Goal: Task Accomplishment & Management: Manage account settings

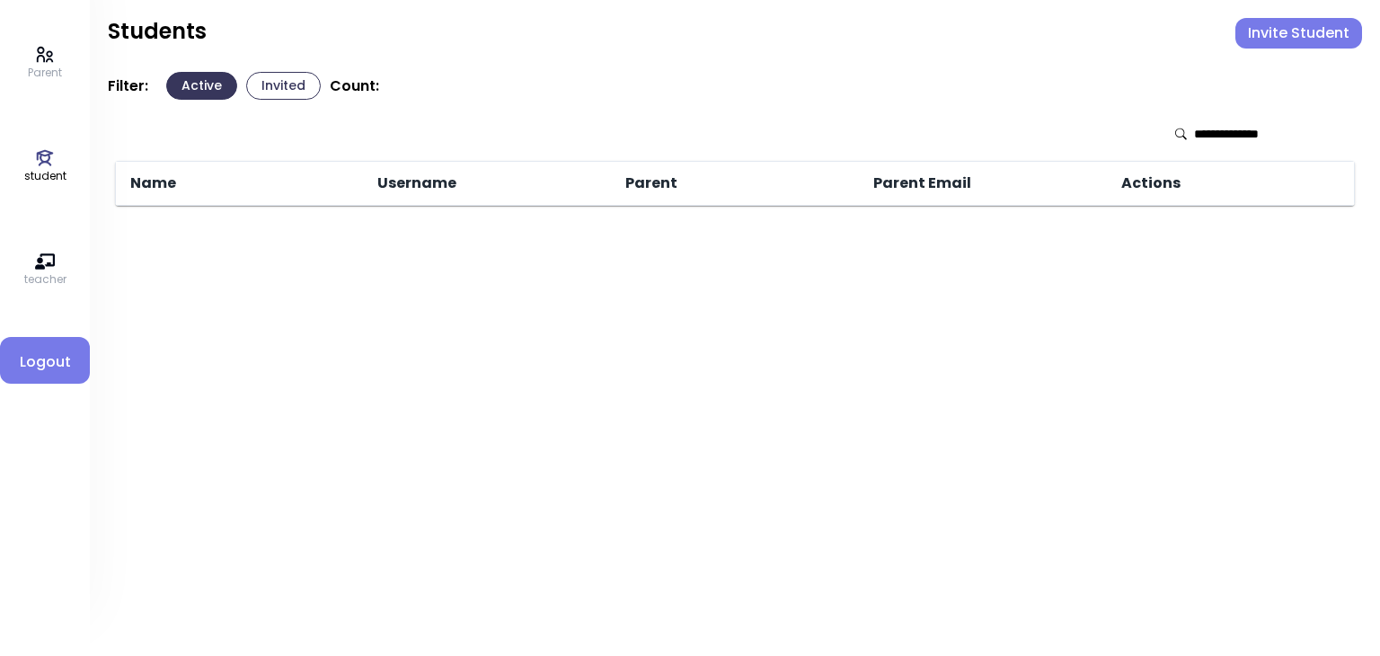
click at [691, 40] on button "Invite Student" at bounding box center [1299, 33] width 127 height 31
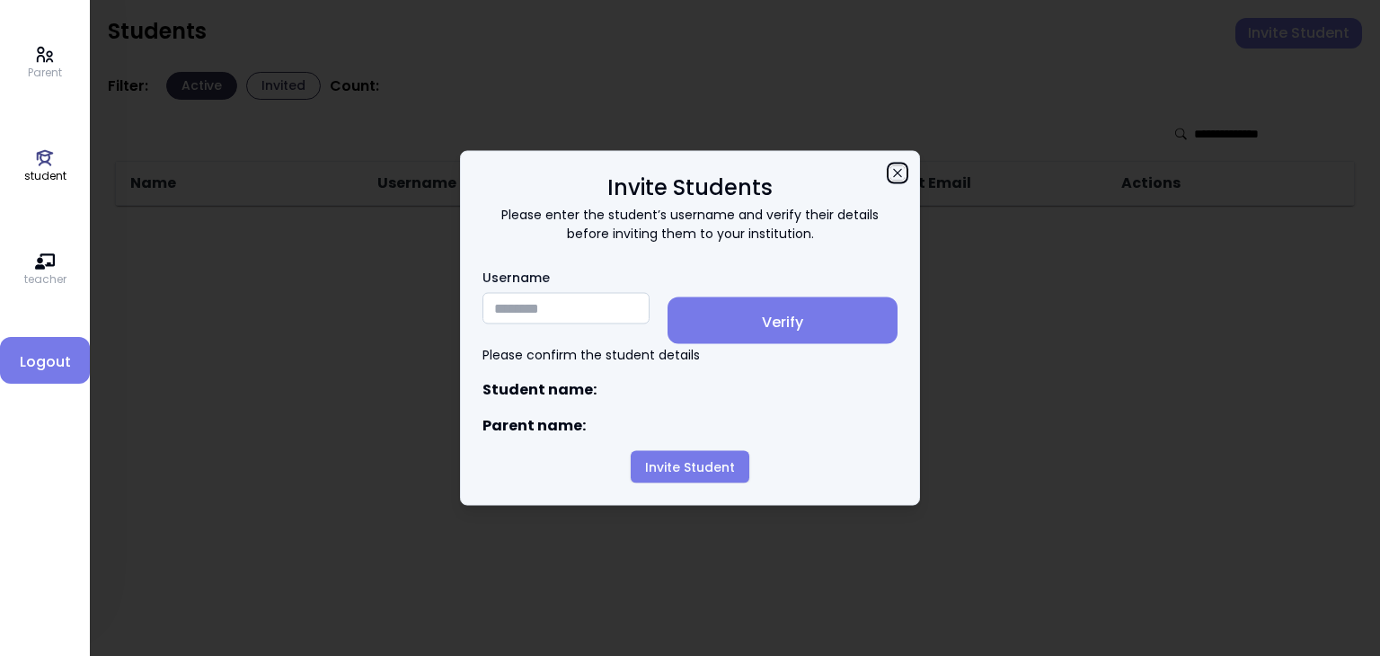
click at [691, 169] on icon "button" at bounding box center [897, 173] width 8 height 8
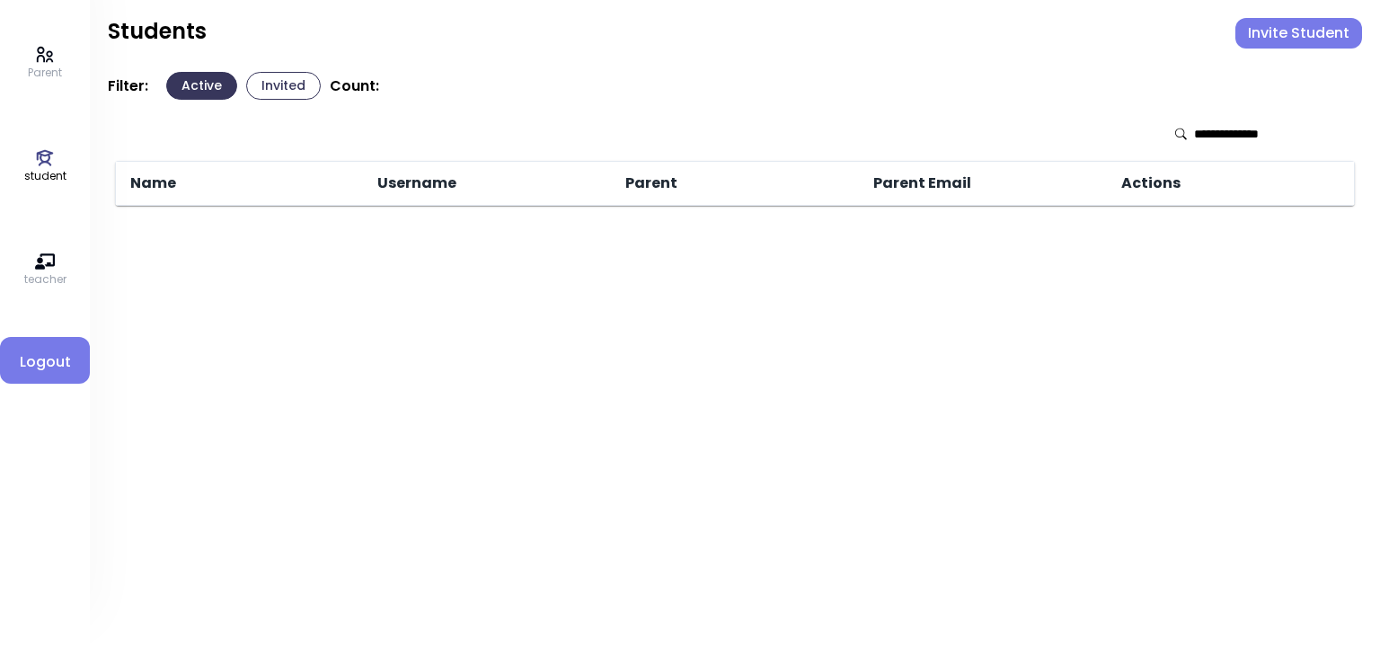
click at [61, 174] on p "student" at bounding box center [45, 176] width 42 height 16
click at [33, 71] on p "Parent" at bounding box center [45, 73] width 34 height 16
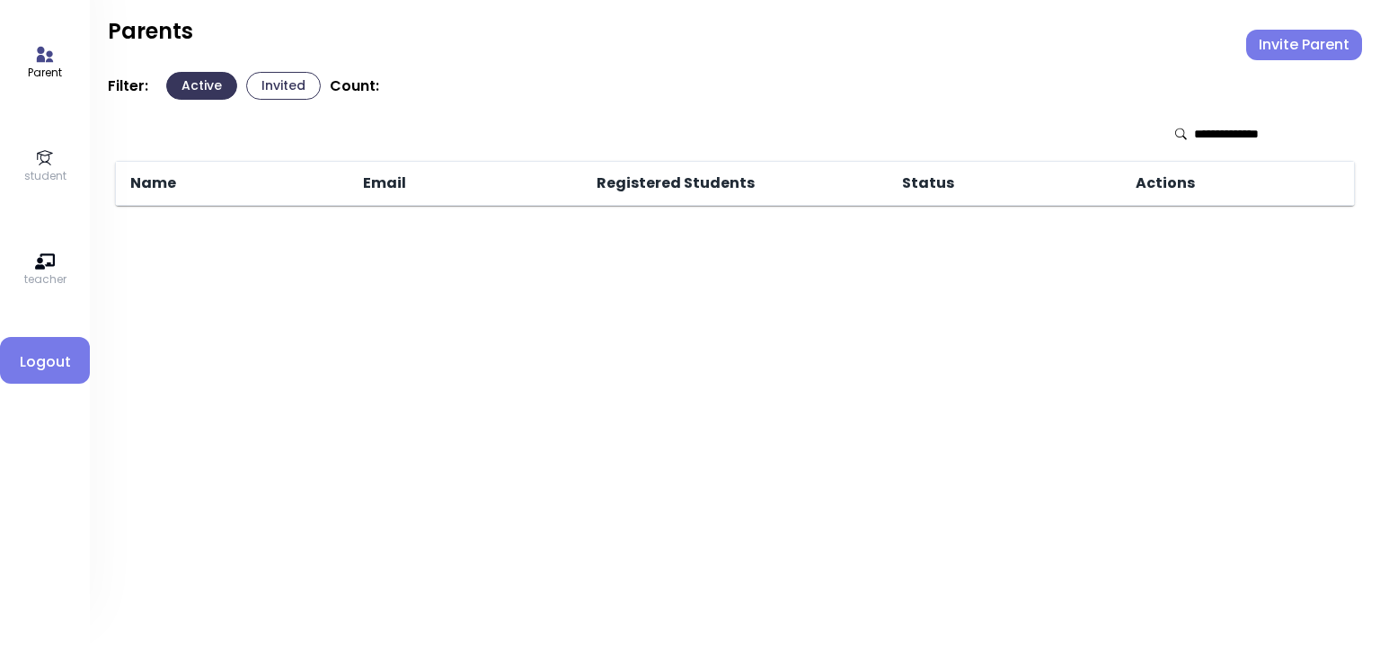
click at [691, 42] on button "Invite Parent" at bounding box center [1305, 45] width 116 height 31
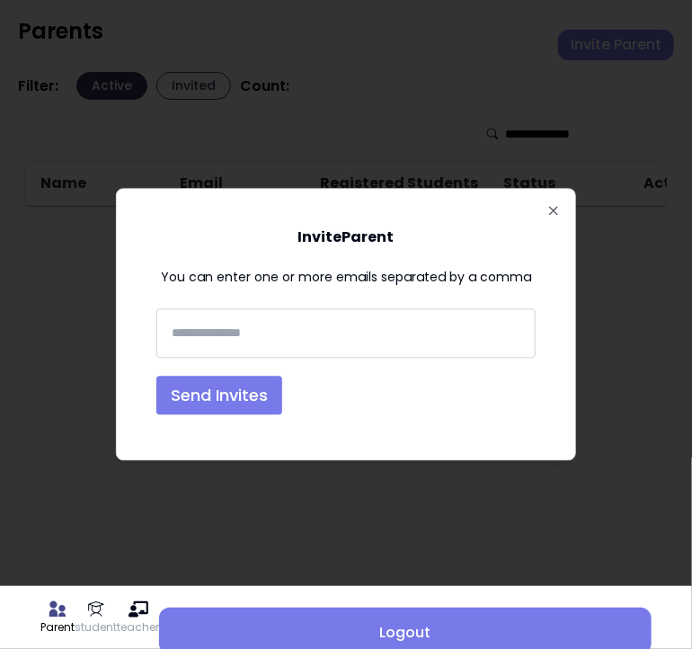
click at [205, 339] on input "text" at bounding box center [345, 333] width 363 height 33
paste input "**********"
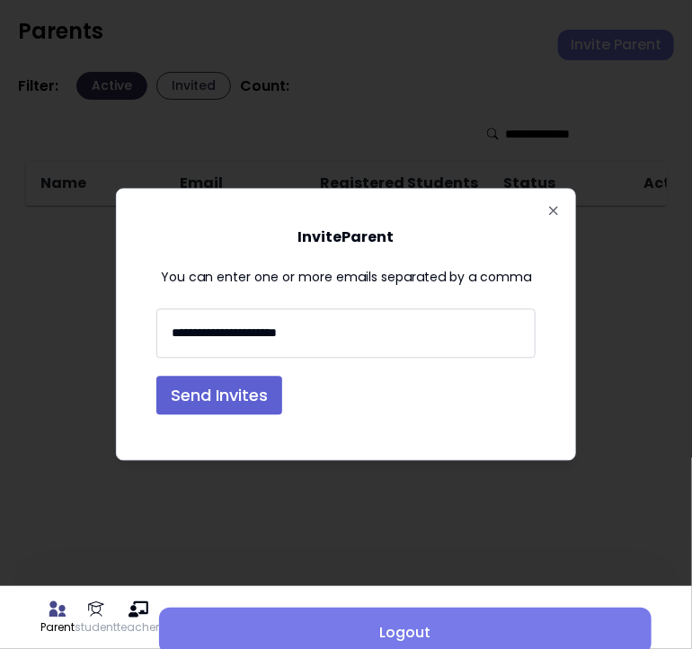
type input "**********"
click at [191, 392] on button "Send Invites" at bounding box center [219, 396] width 126 height 39
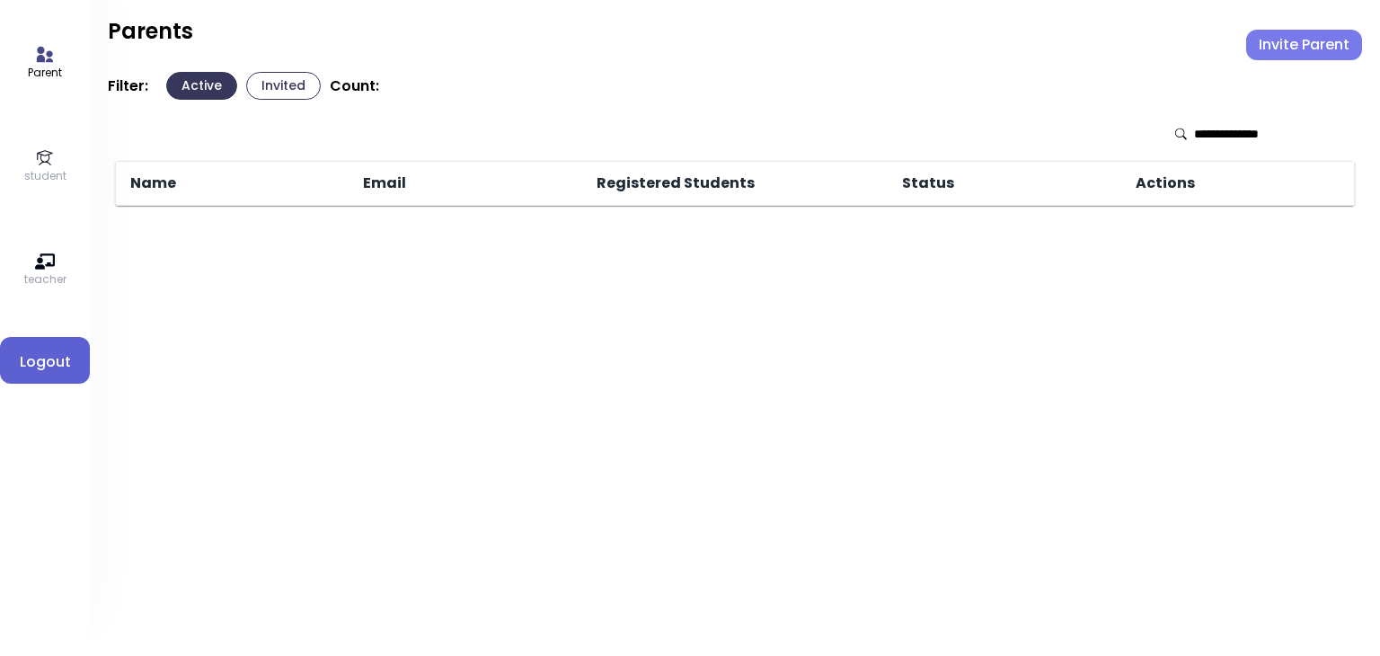
click at [58, 364] on span "Logout" at bounding box center [44, 362] width 61 height 22
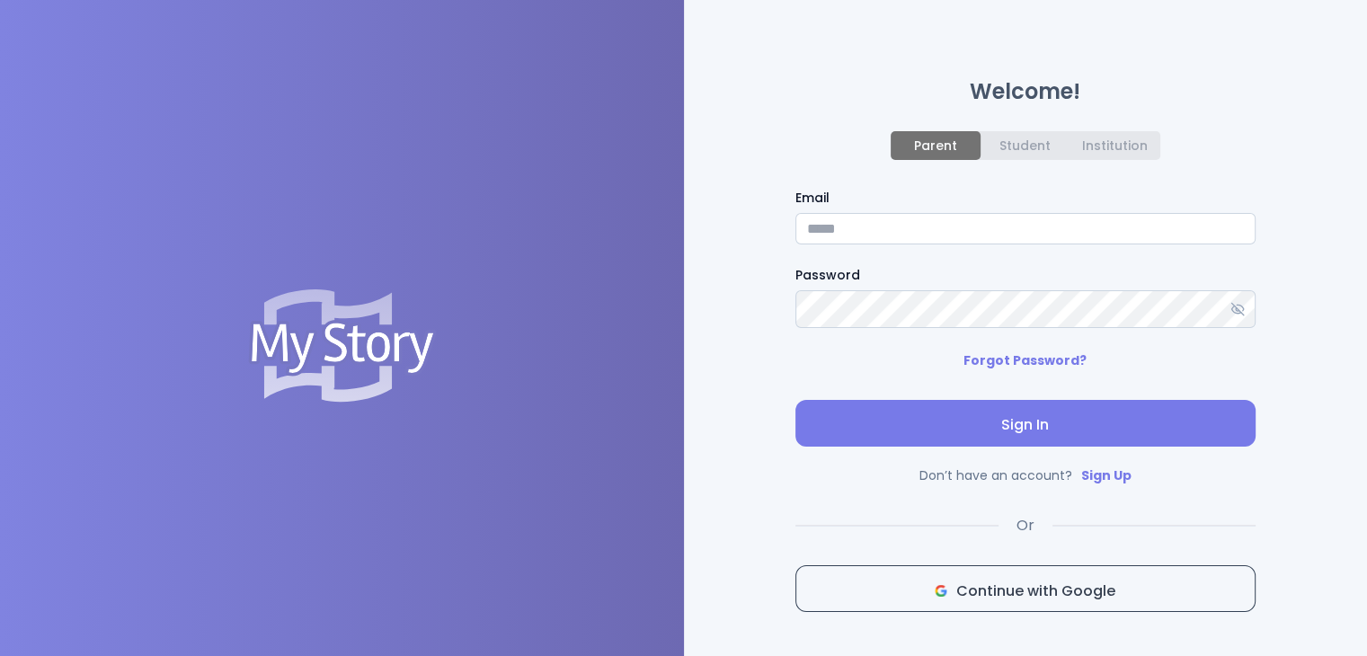
click at [691, 228] on input "Email" at bounding box center [1025, 228] width 460 height 31
type input "**********"
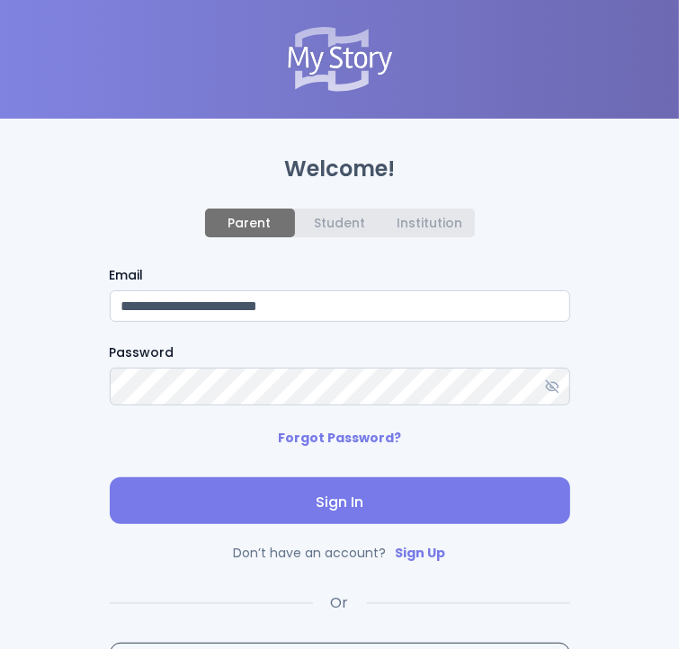
click at [550, 386] on icon at bounding box center [552, 386] width 14 height 14
click at [334, 513] on span "Sign In" at bounding box center [339, 503] width 431 height 22
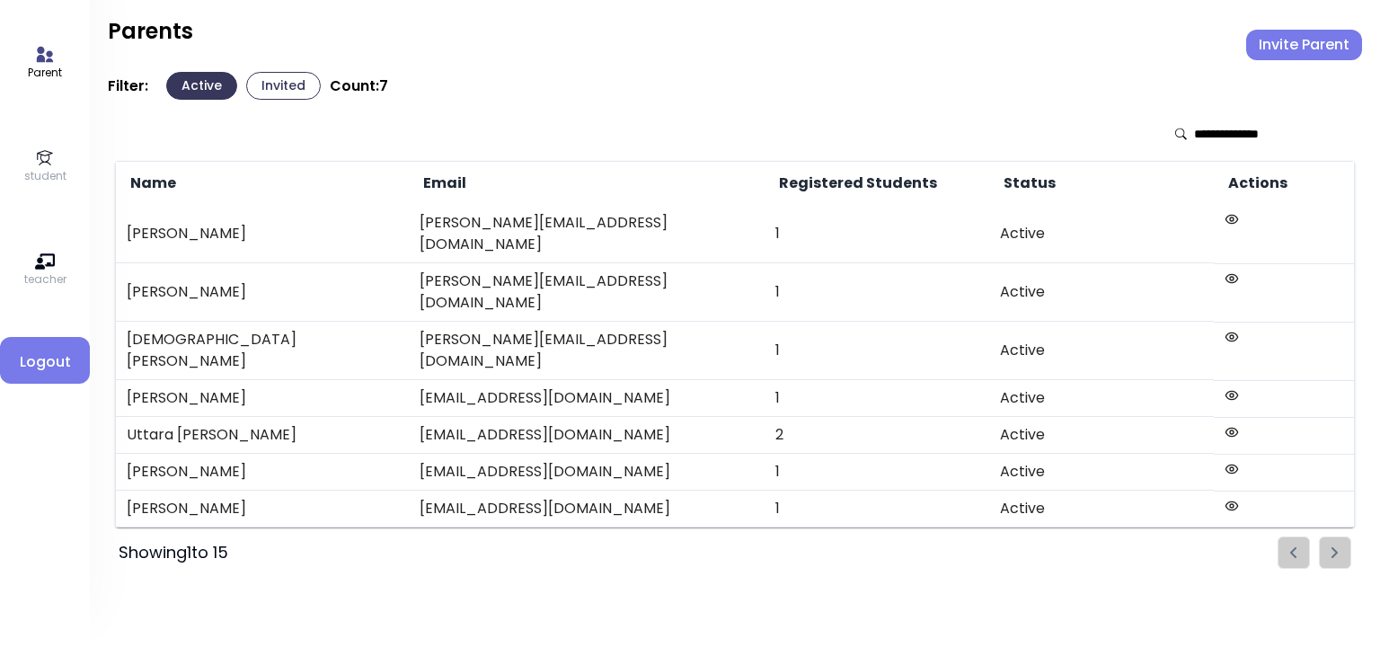
click at [49, 271] on icon at bounding box center [45, 262] width 20 height 20
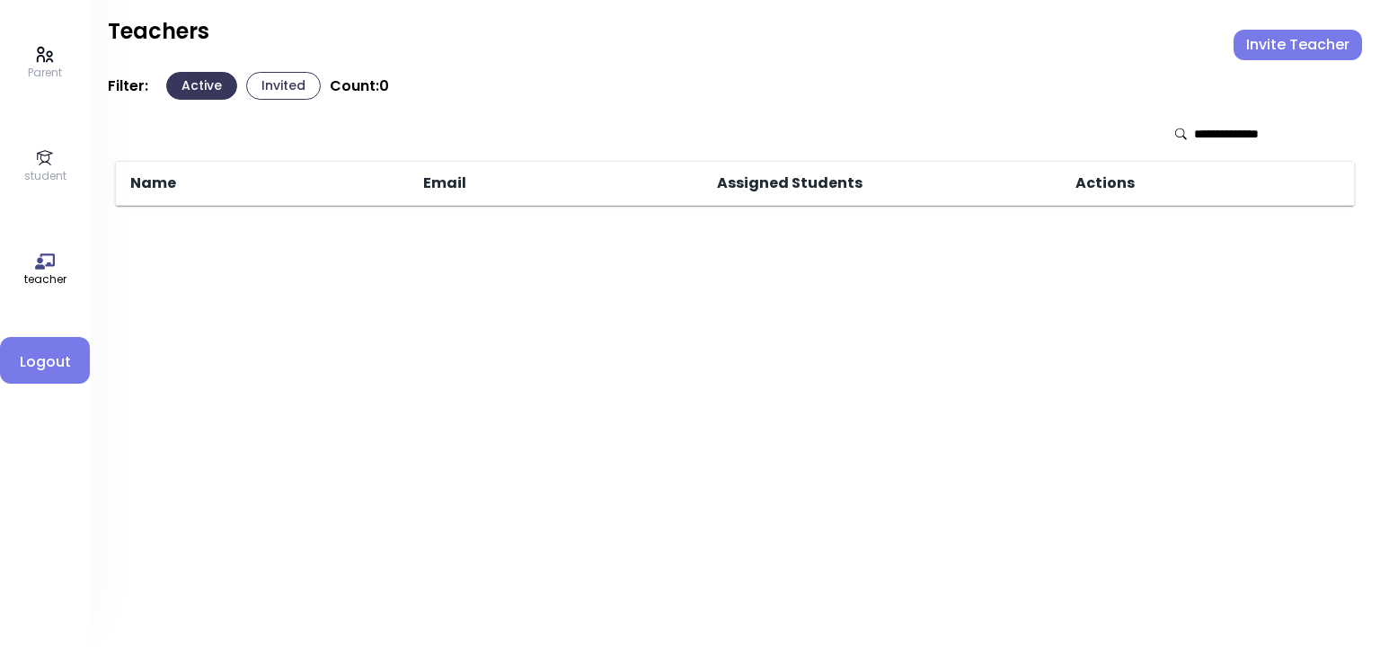
click at [52, 152] on icon at bounding box center [45, 158] width 20 height 20
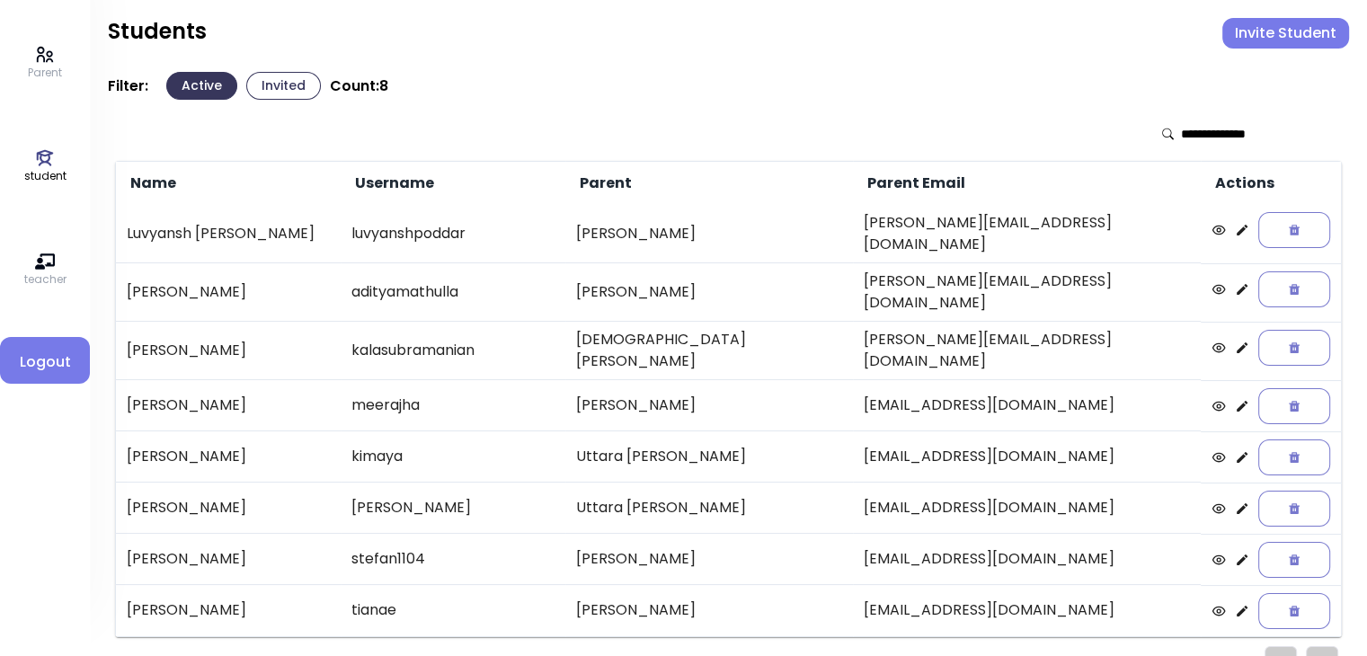
scroll to position [16, 0]
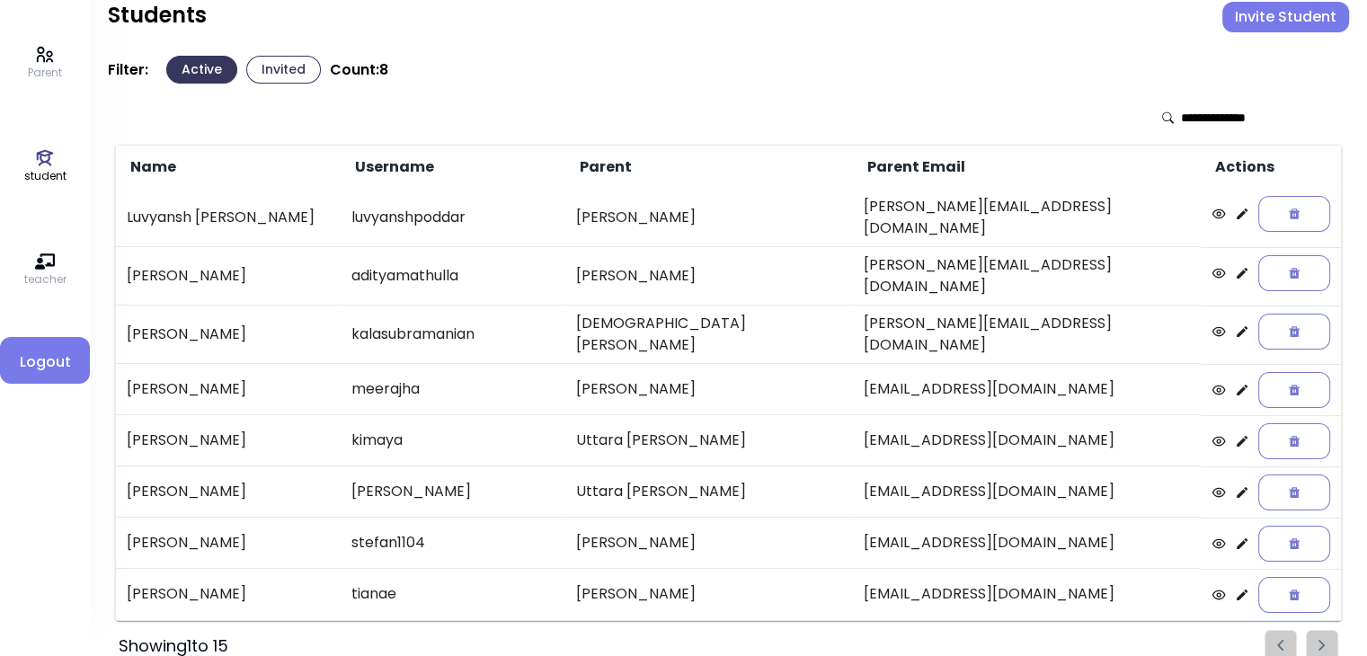
click at [691, 630] on ul "Pagination" at bounding box center [1302, 646] width 74 height 32
click at [50, 65] on p "Parent" at bounding box center [45, 73] width 34 height 16
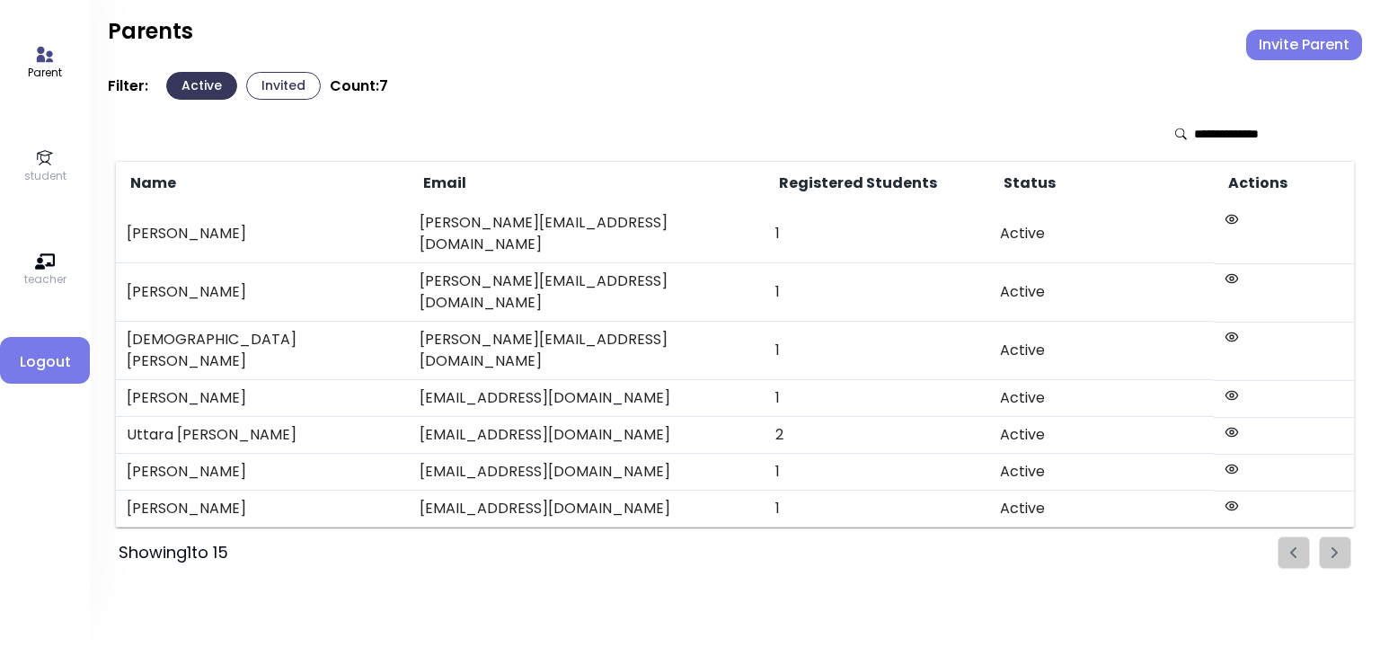
click at [273, 84] on button "Invited" at bounding box center [283, 86] width 75 height 28
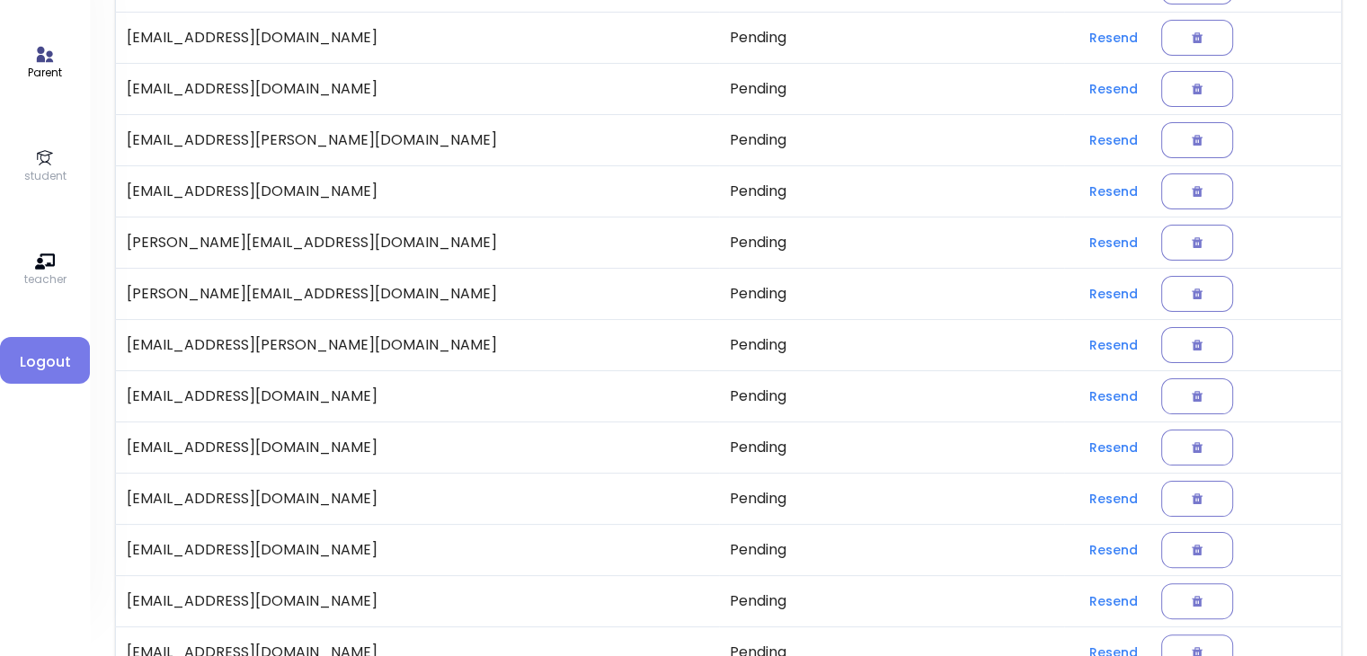
scroll to position [374, 0]
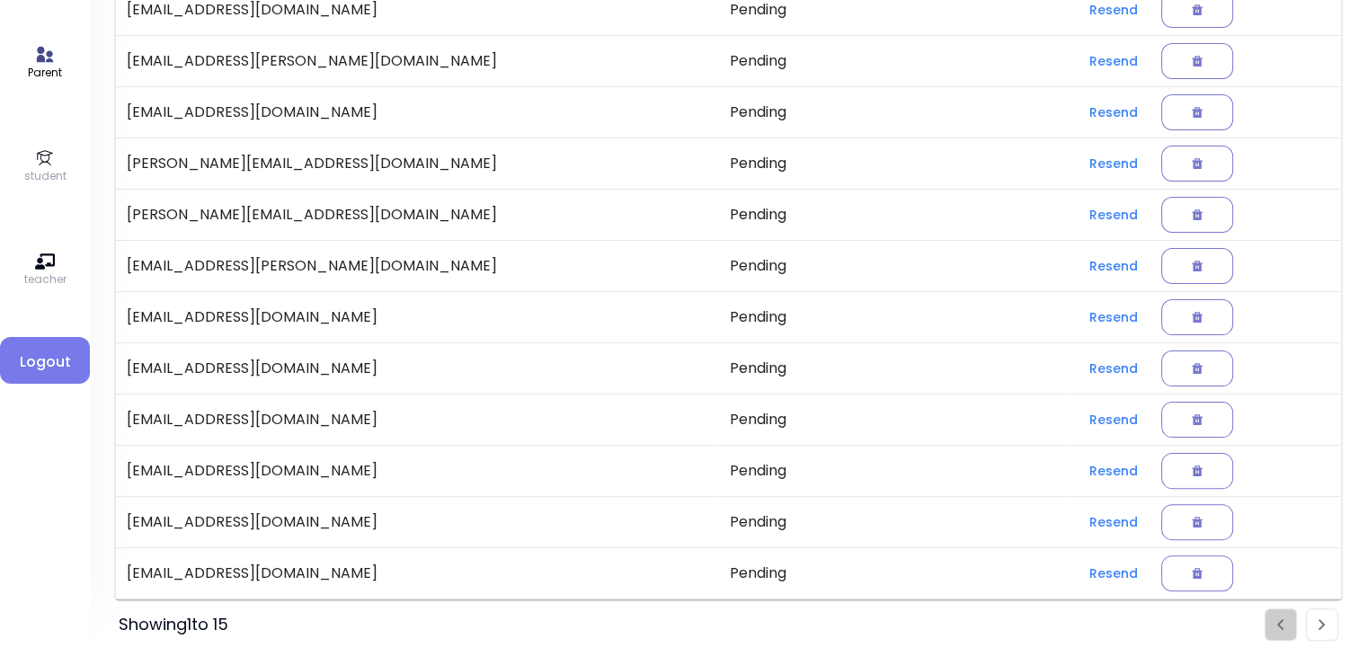
click at [691, 624] on img "Pagination" at bounding box center [1321, 625] width 7 height 12
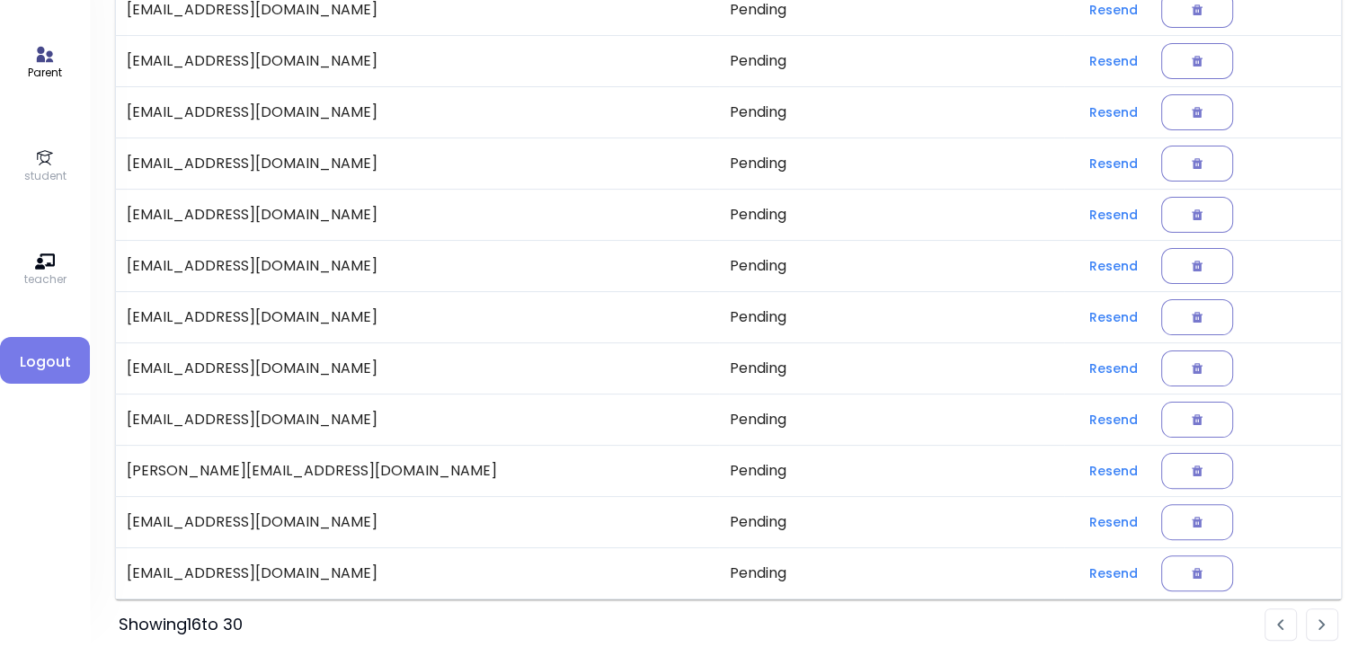
click at [691, 624] on img "Pagination" at bounding box center [1321, 625] width 7 height 12
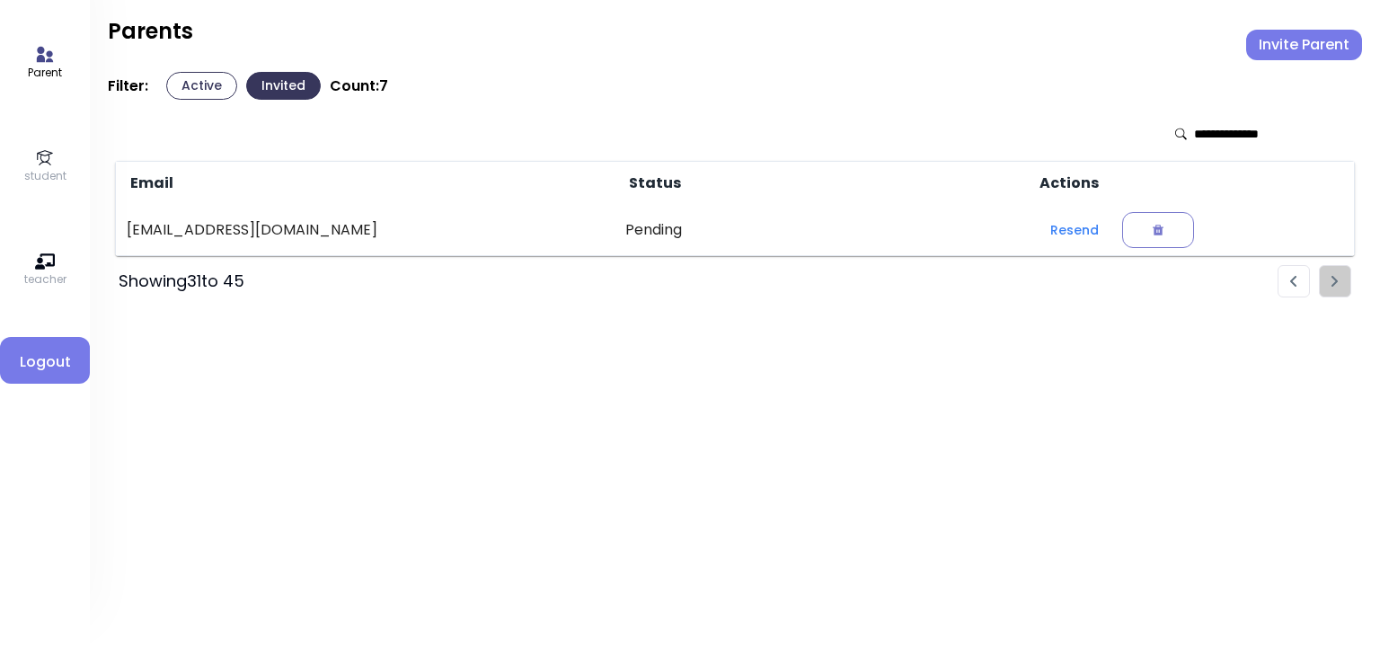
click at [691, 279] on img "Pagination" at bounding box center [1294, 282] width 7 height 12
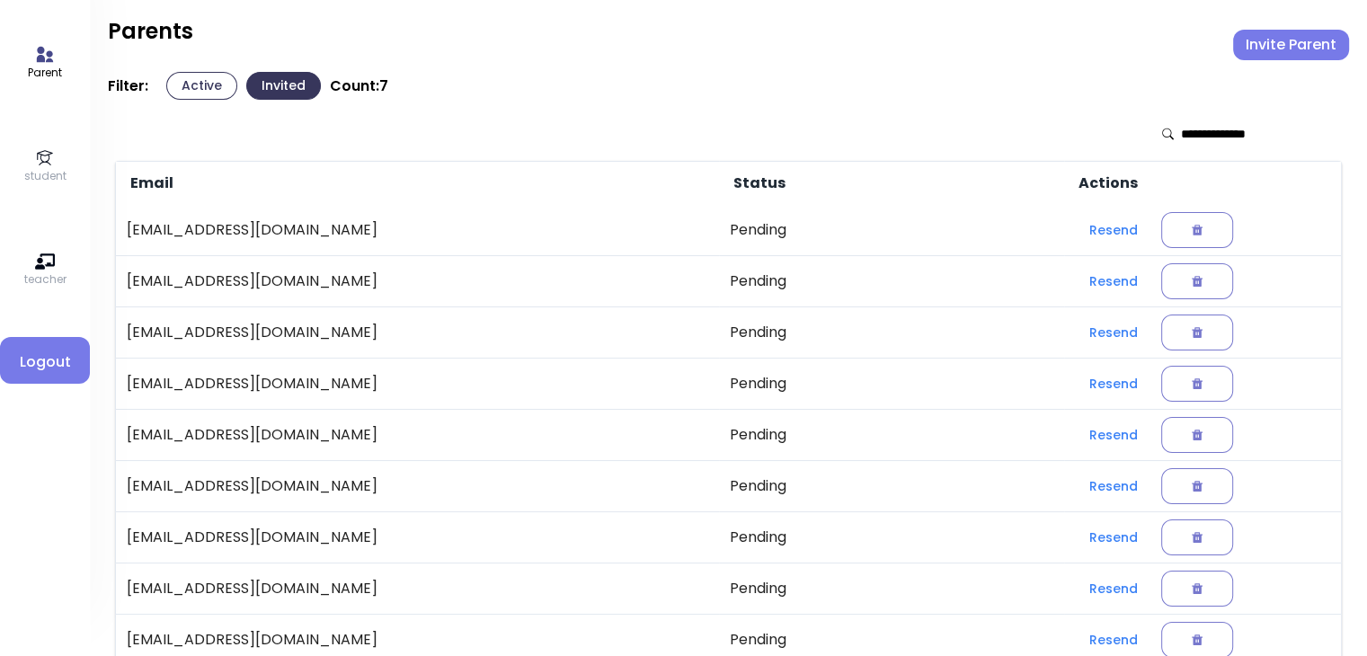
click at [199, 86] on button "Active" at bounding box center [201, 86] width 71 height 28
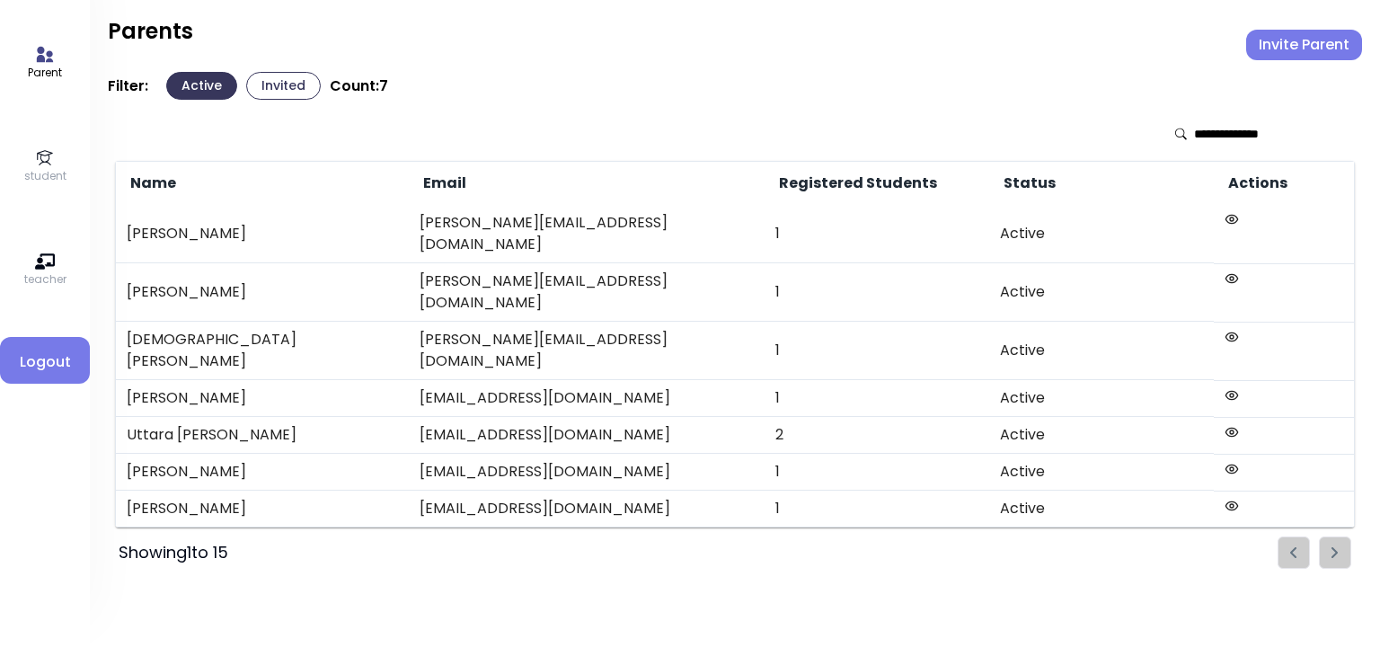
click at [691, 537] on ul "Pagination" at bounding box center [1315, 553] width 74 height 32
click at [46, 165] on icon at bounding box center [45, 158] width 20 height 20
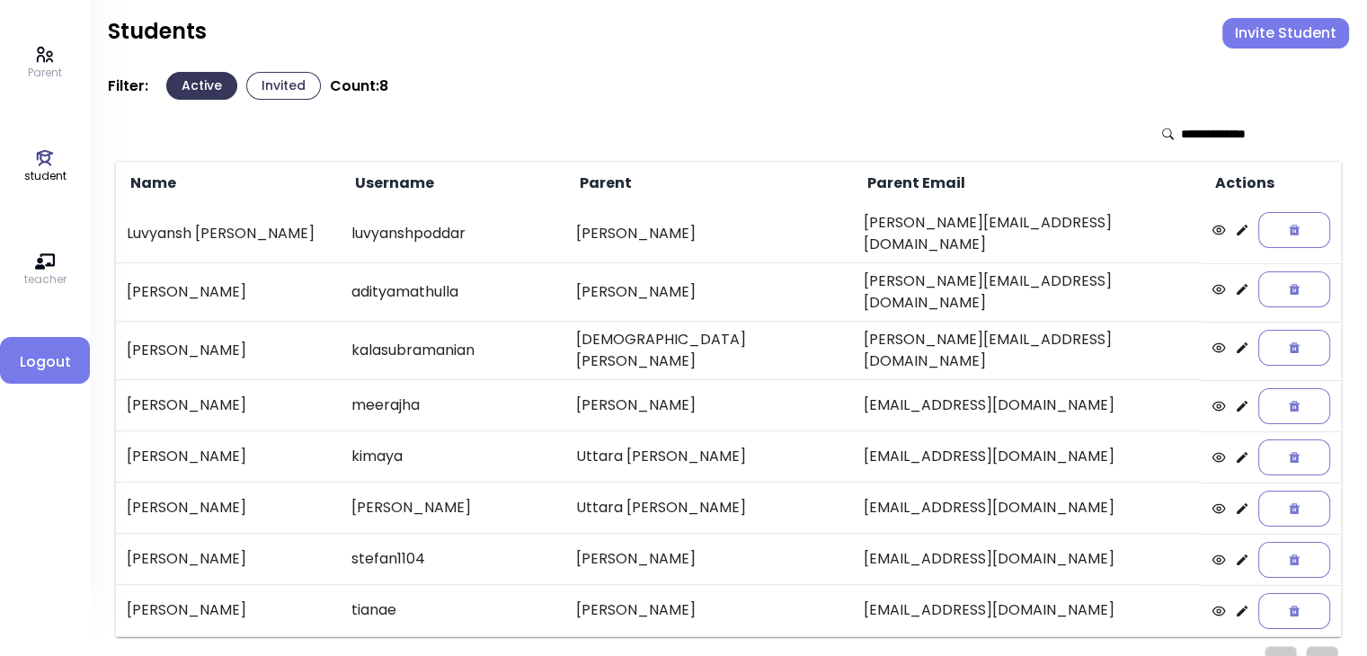
scroll to position [16, 0]
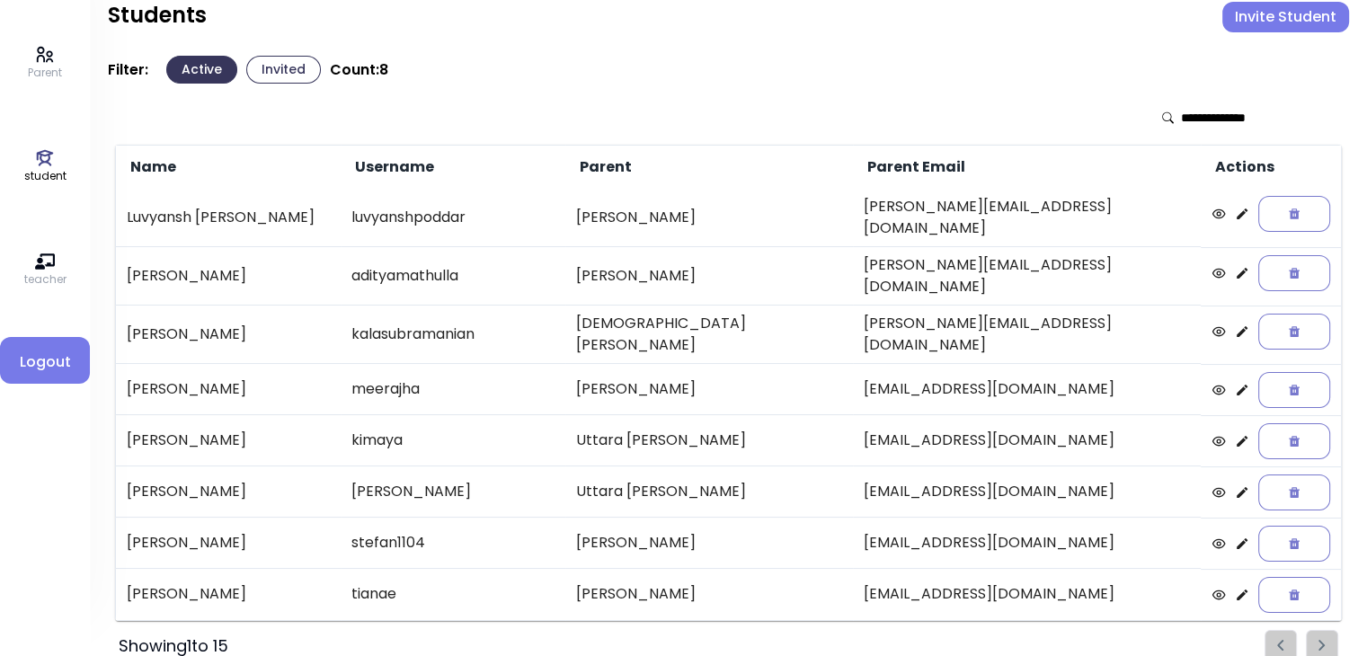
click at [691, 630] on ul "Pagination" at bounding box center [1302, 646] width 74 height 32
click at [531, 518] on td "stefan1104" at bounding box center [453, 543] width 225 height 51
